Goal: Navigation & Orientation: Understand site structure

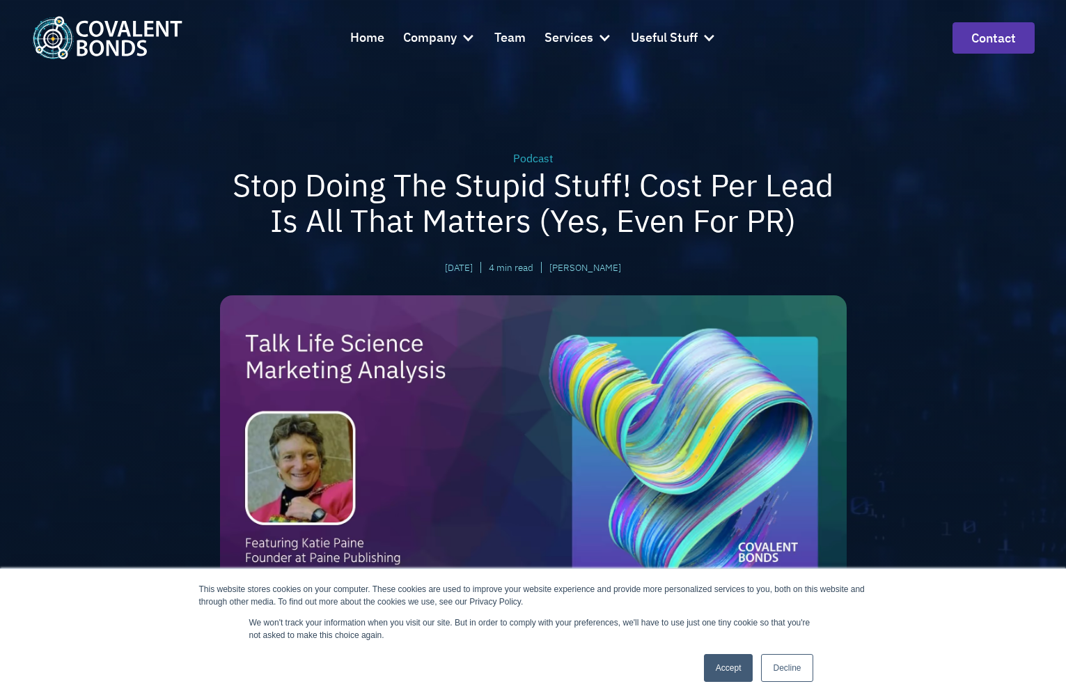
click at [54, 26] on img "home" at bounding box center [107, 37] width 150 height 42
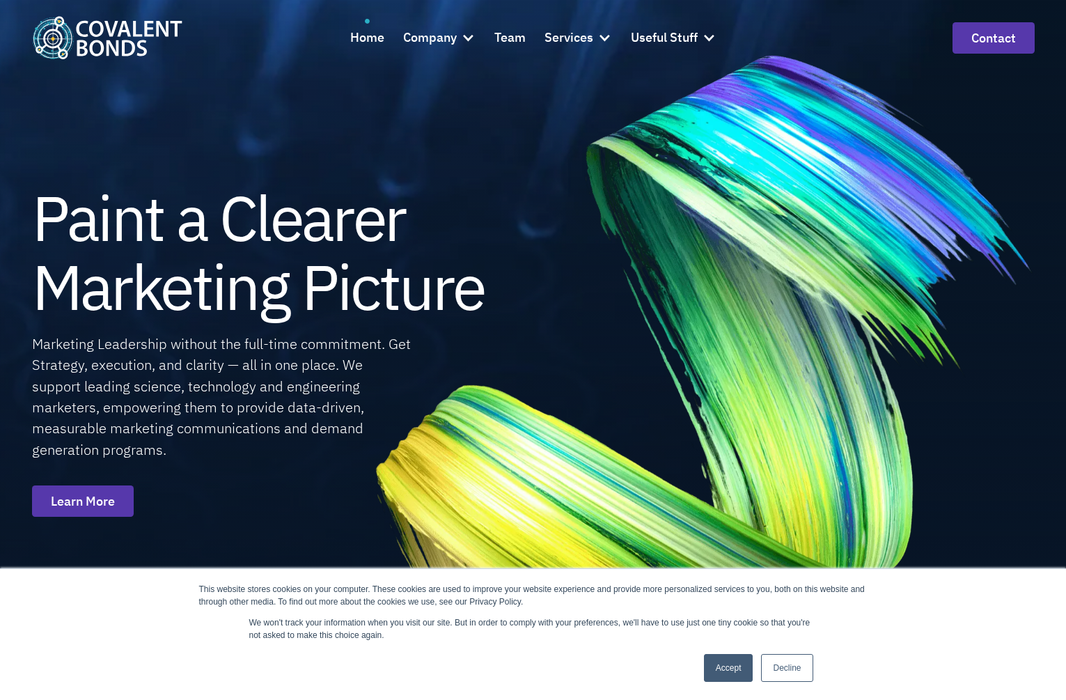
click at [787, 668] on link "Decline" at bounding box center [787, 668] width 52 height 28
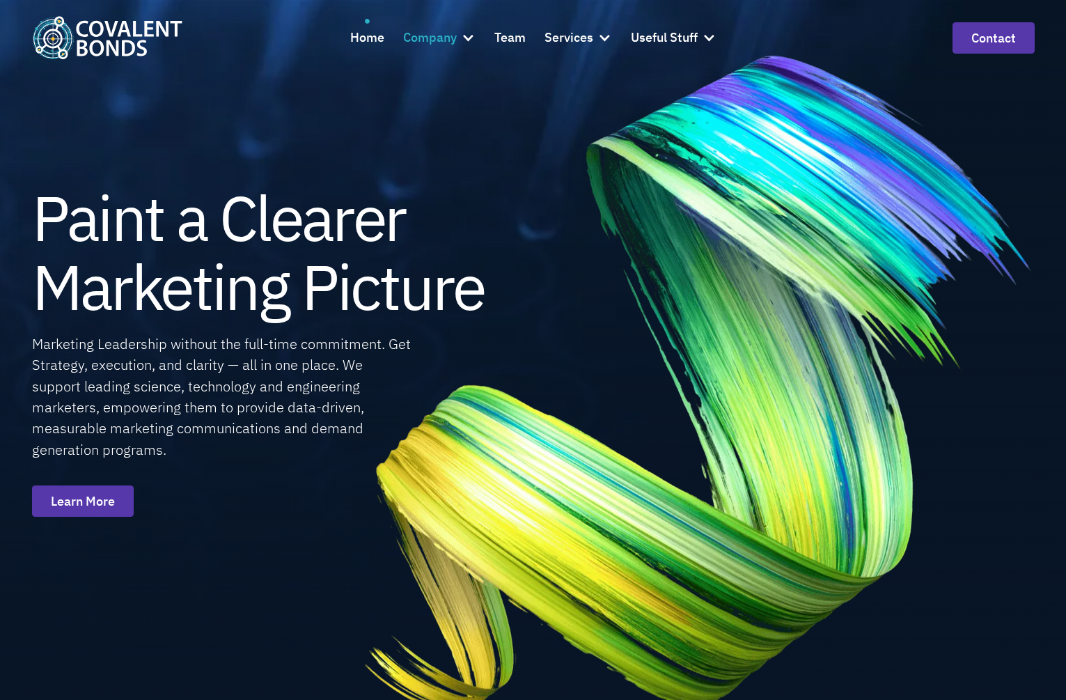
click at [439, 36] on div "Company" at bounding box center [430, 38] width 54 height 20
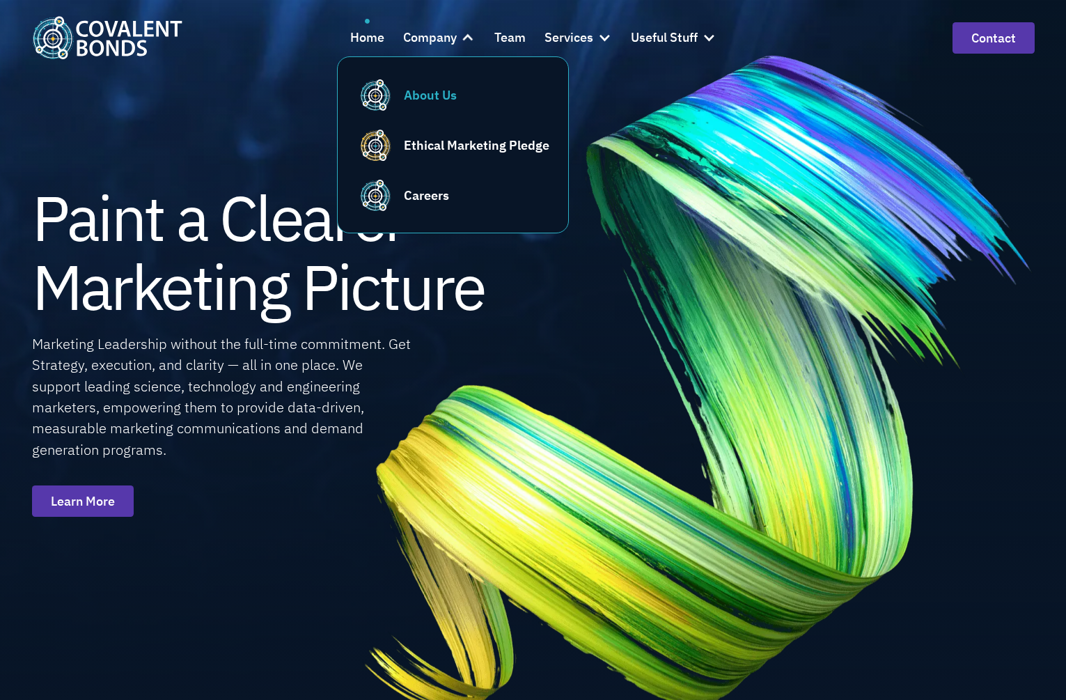
click at [425, 84] on link "About Us" at bounding box center [452, 95] width 193 height 38
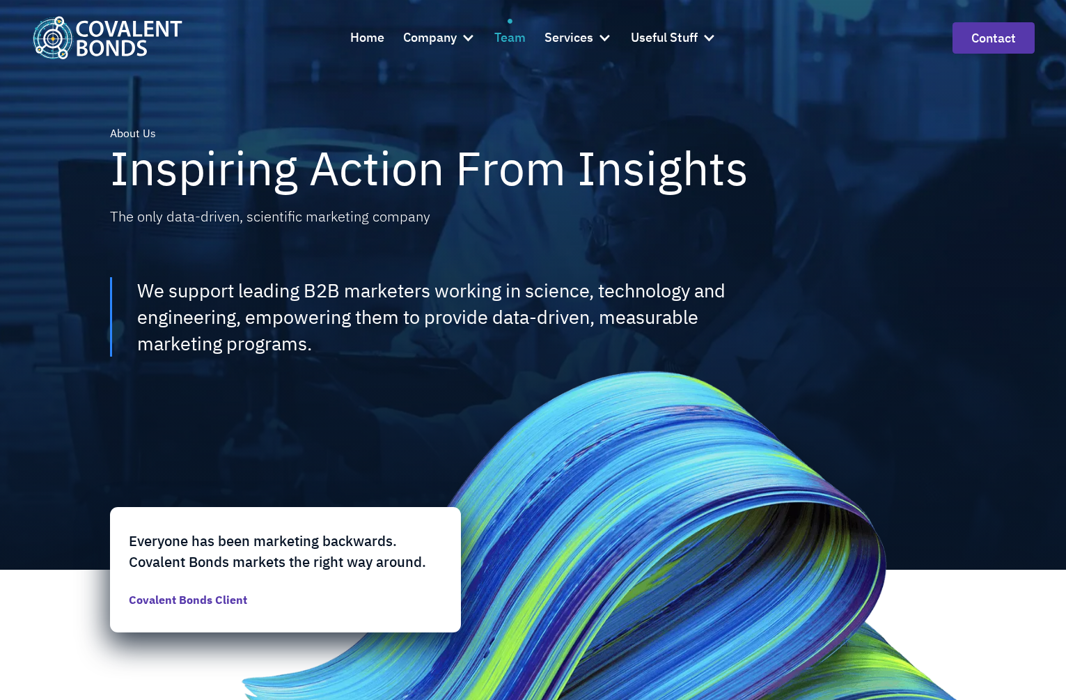
click at [510, 39] on div "Team" at bounding box center [509, 38] width 31 height 20
